Goal: Navigation & Orientation: Find specific page/section

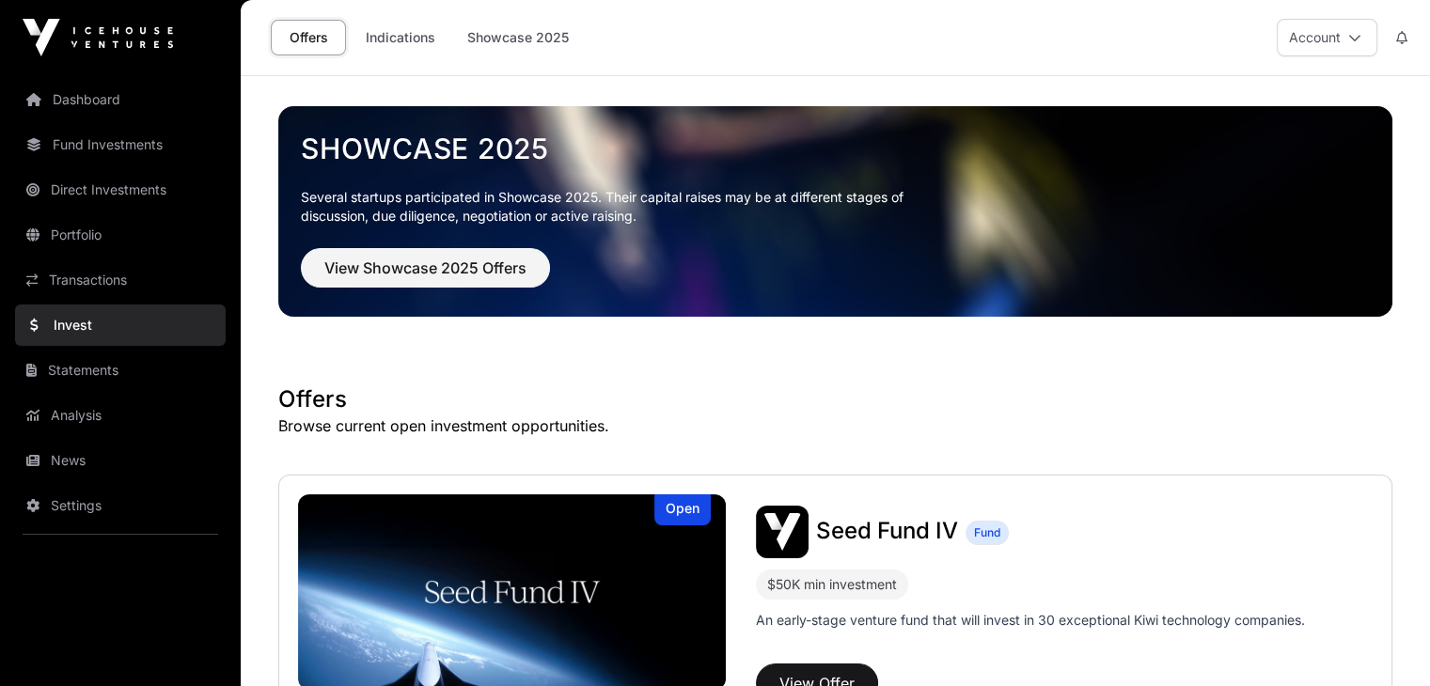
click at [113, 102] on link "Dashboard" at bounding box center [120, 99] width 211 height 41
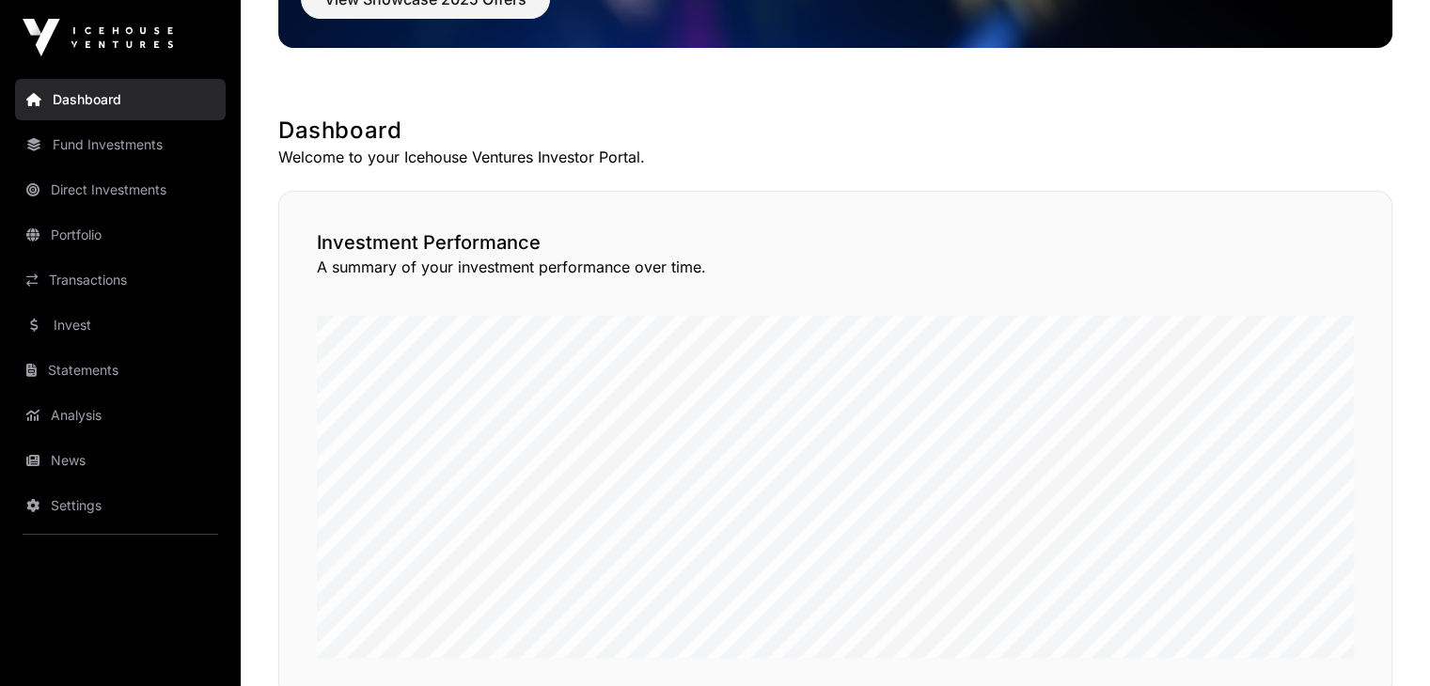
scroll to position [267, 0]
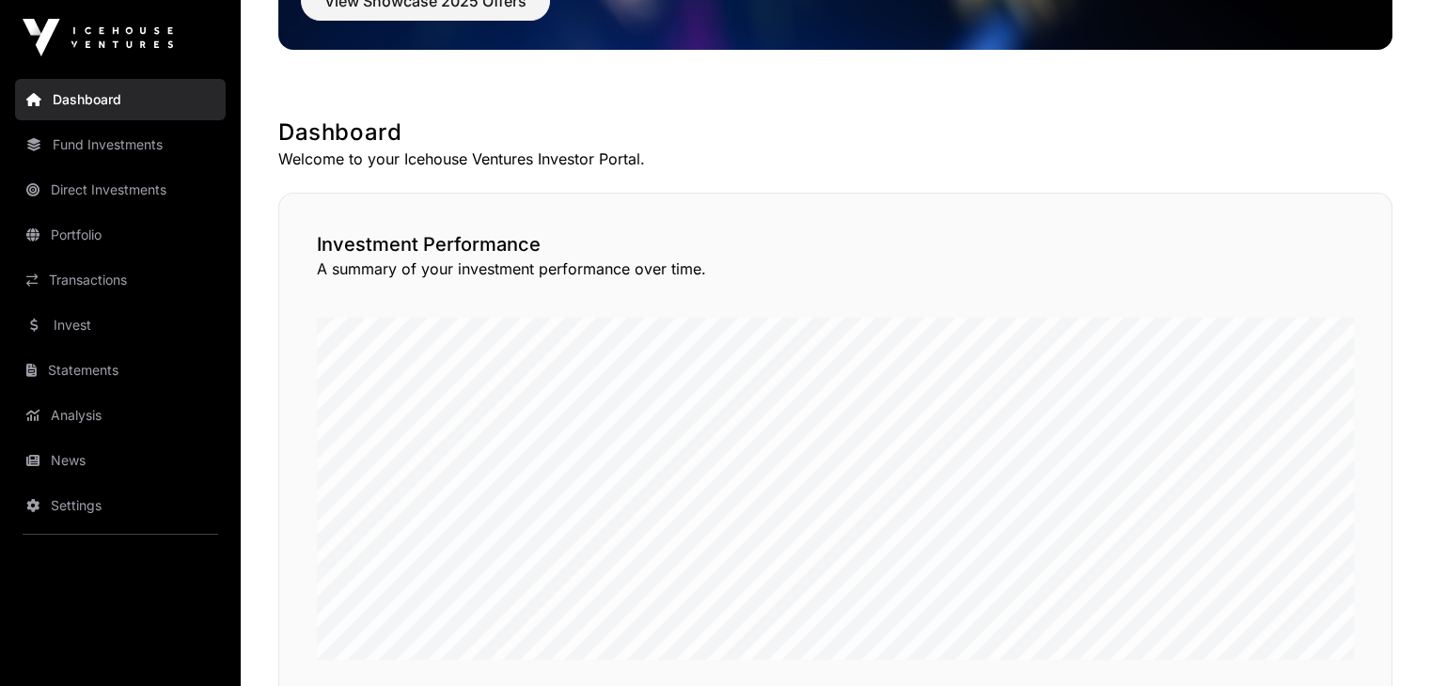
click at [69, 234] on link "Portfolio" at bounding box center [120, 234] width 211 height 41
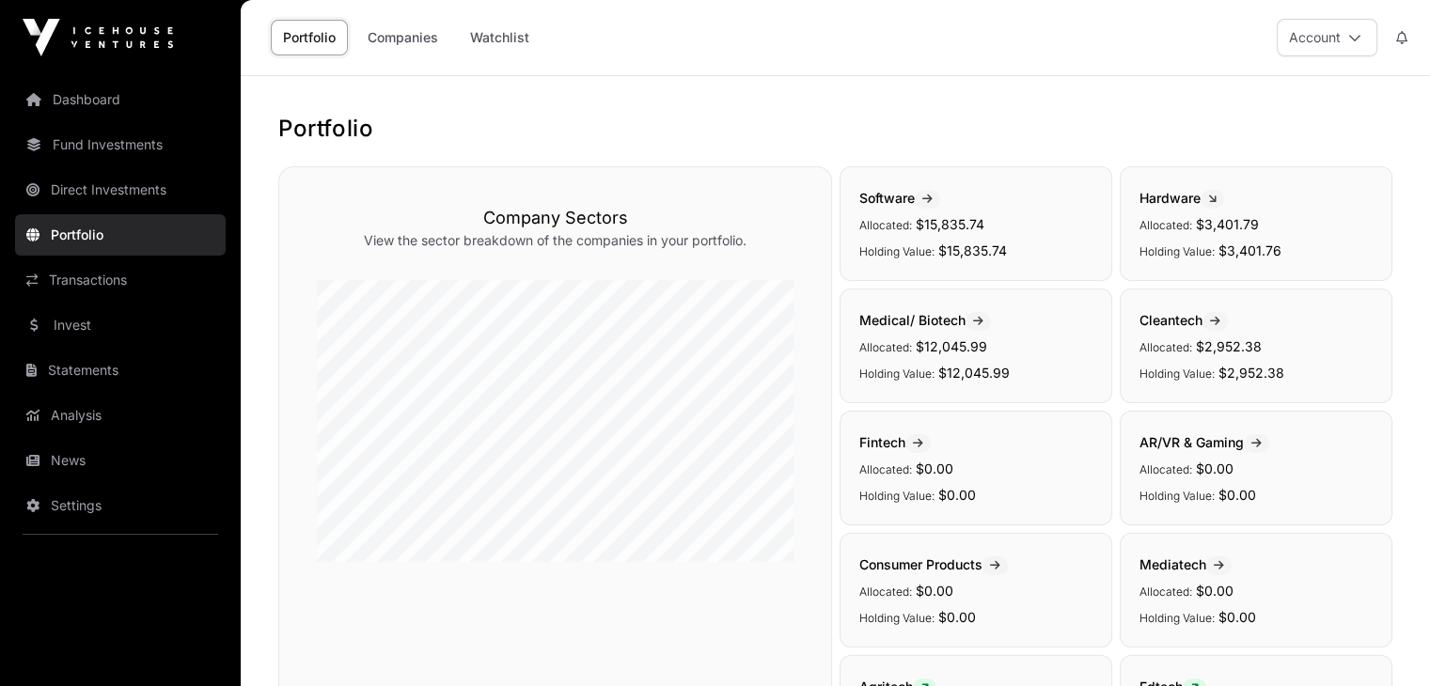
click at [426, 46] on link "Companies" at bounding box center [402, 38] width 95 height 36
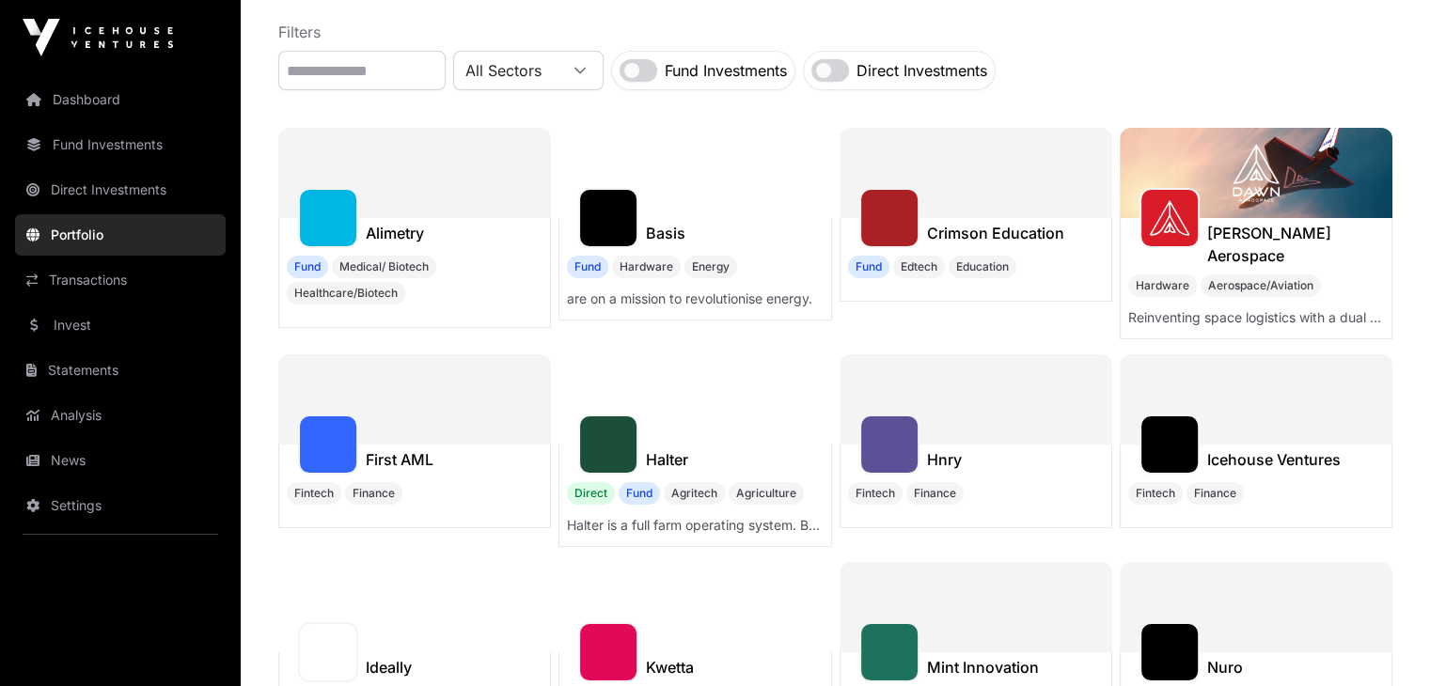
scroll to position [164, 0]
